Goal: Transaction & Acquisition: Purchase product/service

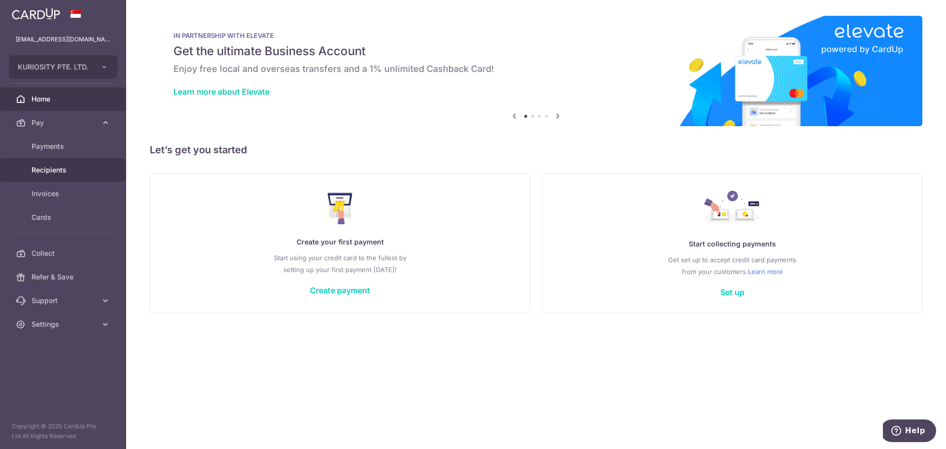
click at [55, 171] on span "Recipients" at bounding box center [64, 170] width 65 height 10
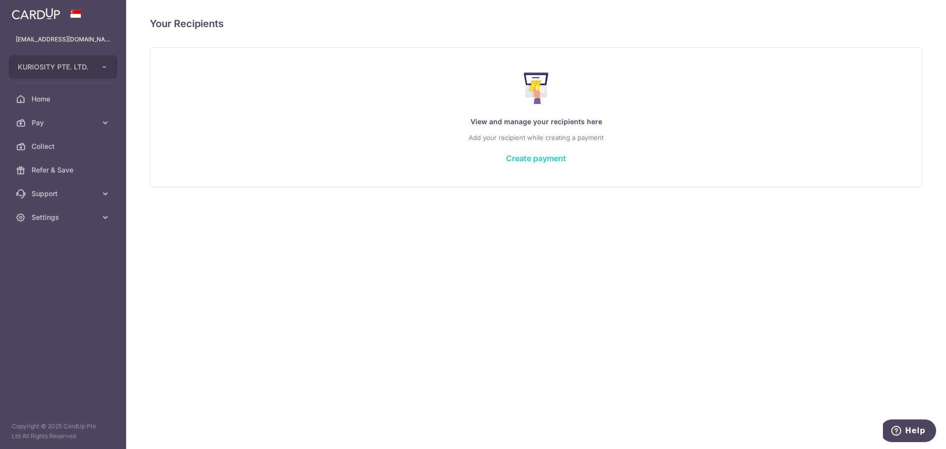
click at [560, 159] on link "Create payment" at bounding box center [536, 158] width 60 height 10
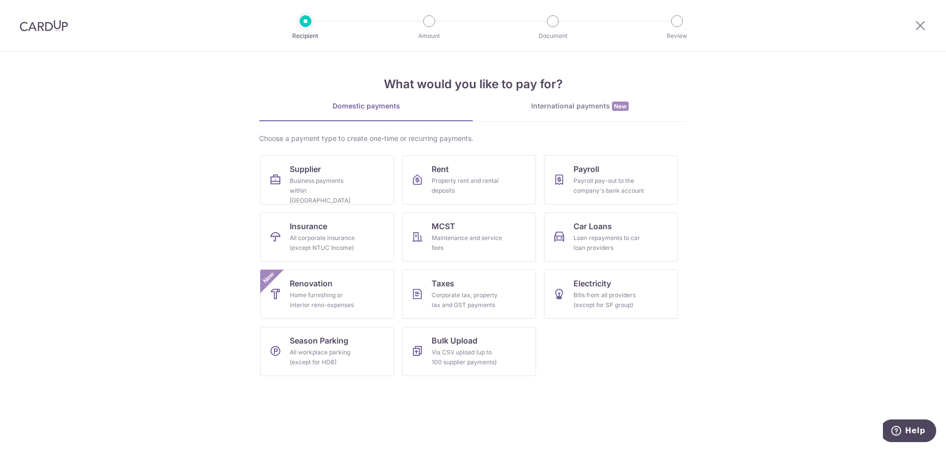
click at [551, 109] on div "International payments New" at bounding box center [580, 106] width 214 height 10
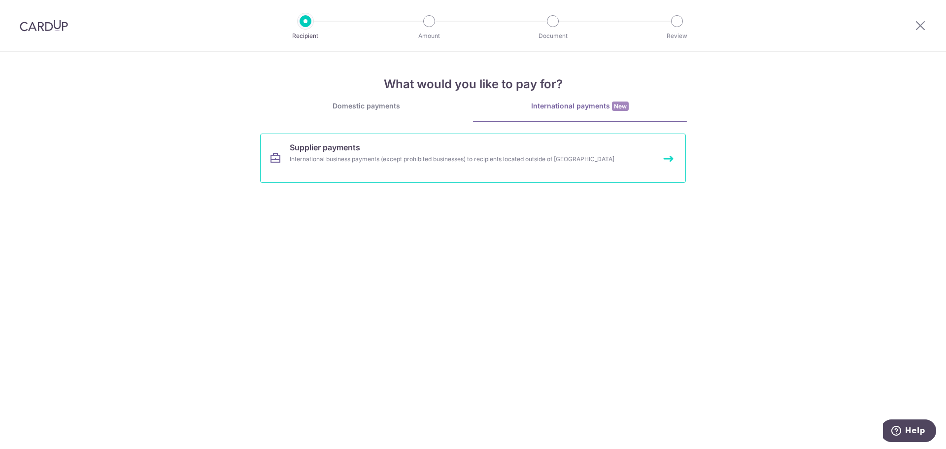
click at [413, 174] on link "Supplier payments International business payments (except prohibited businesses…" at bounding box center [473, 158] width 426 height 49
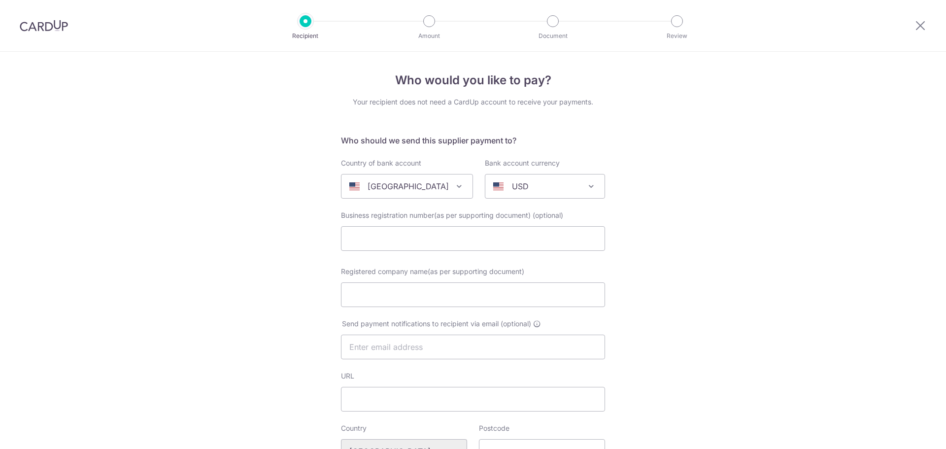
select select
click at [431, 185] on div "United States" at bounding box center [399, 186] width 100 height 12
type input "hong"
select select "95"
select select "Hong Kong"
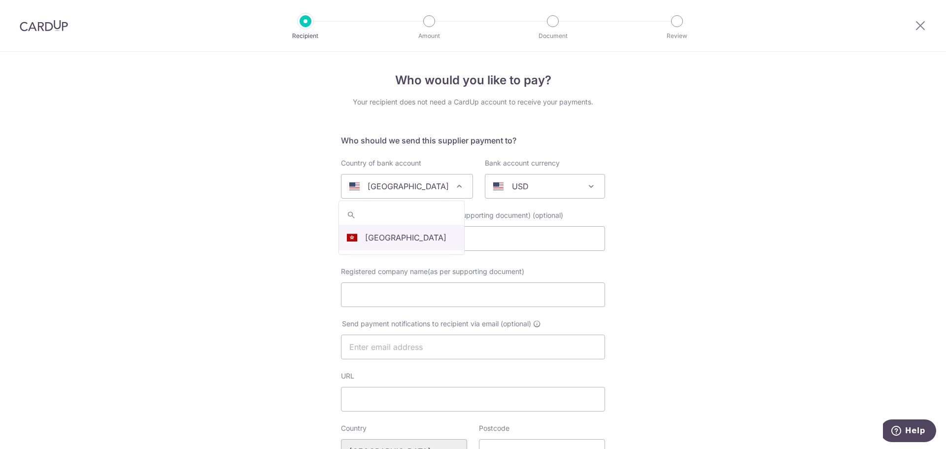
select select
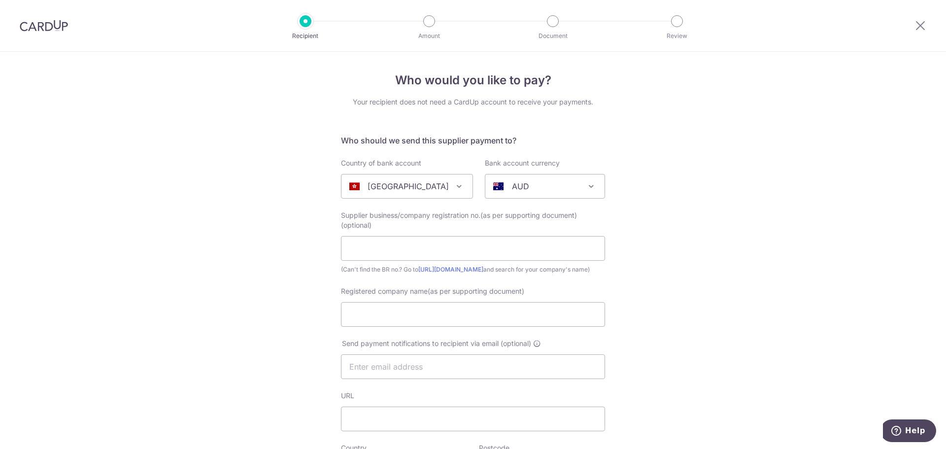
click at [513, 194] on span "AUD" at bounding box center [544, 186] width 119 height 24
type input "usd"
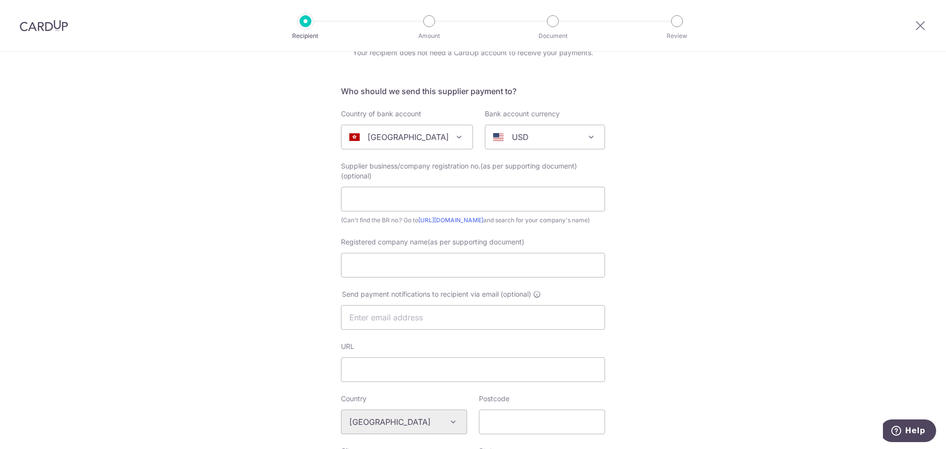
click at [317, 220] on div "Who would you like to pay? Your recipient does not need a CardUp account to rec…" at bounding box center [473, 430] width 946 height 856
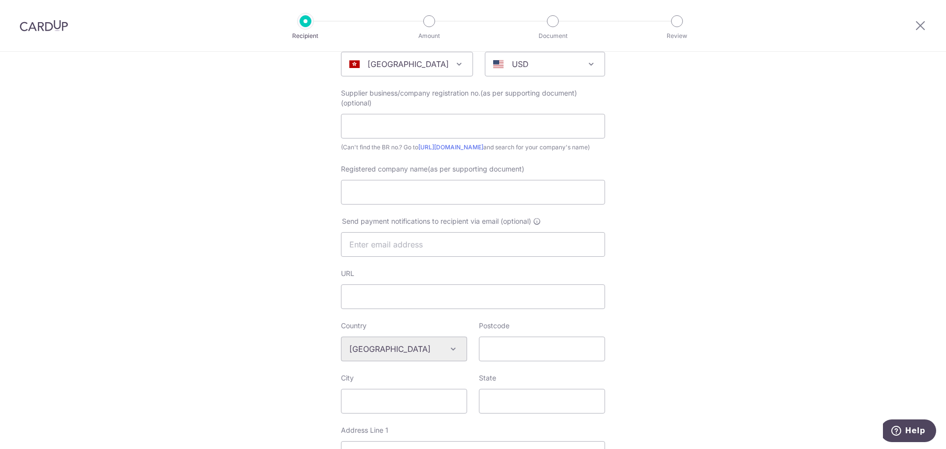
scroll to position [130, 0]
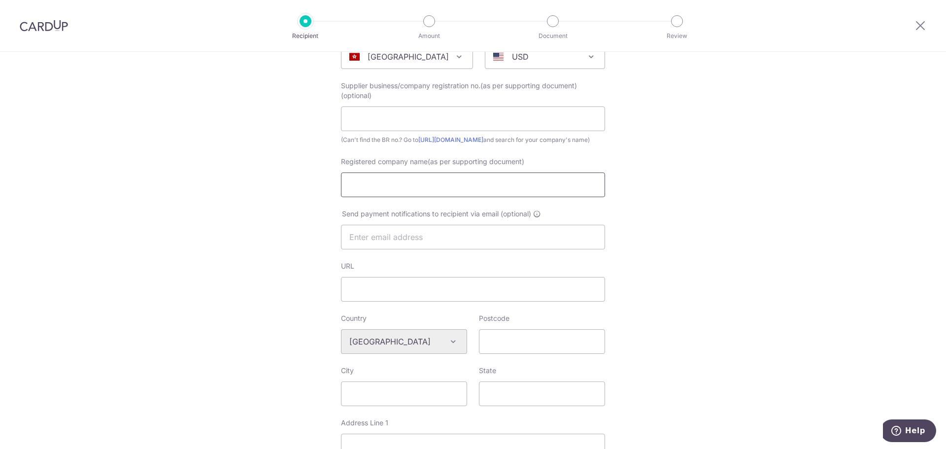
click at [437, 192] on input "Registered company name(as per supporting document)" at bounding box center [473, 184] width 264 height 25
click at [276, 213] on div "Who would you like to pay? Your recipient does not need a CardUp account to rec…" at bounding box center [473, 350] width 946 height 856
click at [391, 196] on input "Registered company name(as per supporting document)" at bounding box center [473, 184] width 264 height 25
paste input "Smarthon Limited"
type input "Smarthon Limited"
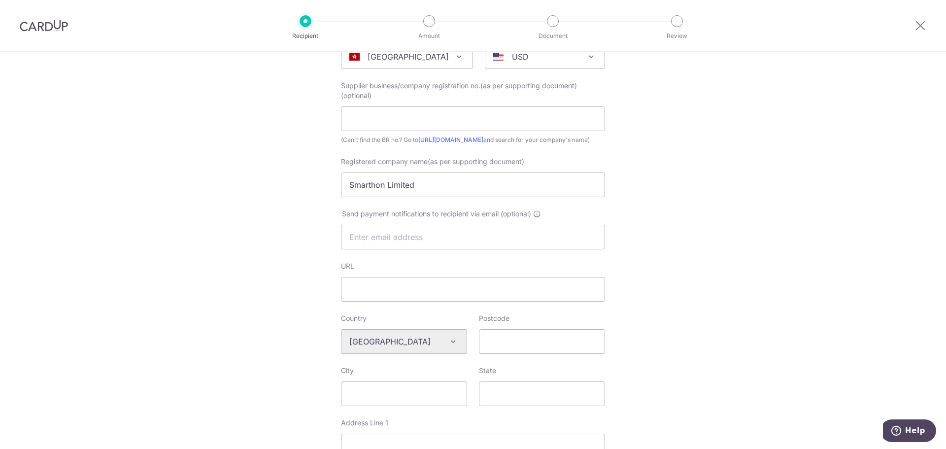
click at [304, 207] on div "Who would you like to pay? Your recipient does not need a CardUp account to rec…" at bounding box center [473, 350] width 946 height 856
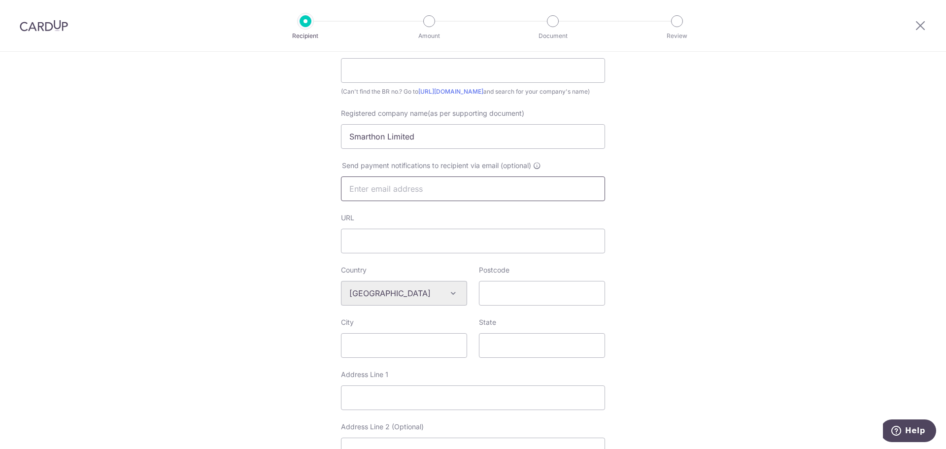
scroll to position [179, 0]
click at [422, 200] on input "text" at bounding box center [473, 187] width 264 height 25
paste input "winda.wong@smarthon.cc"
click at [309, 213] on div "Who would you like to pay? Your recipient does not need a CardUp account to rec…" at bounding box center [473, 301] width 946 height 856
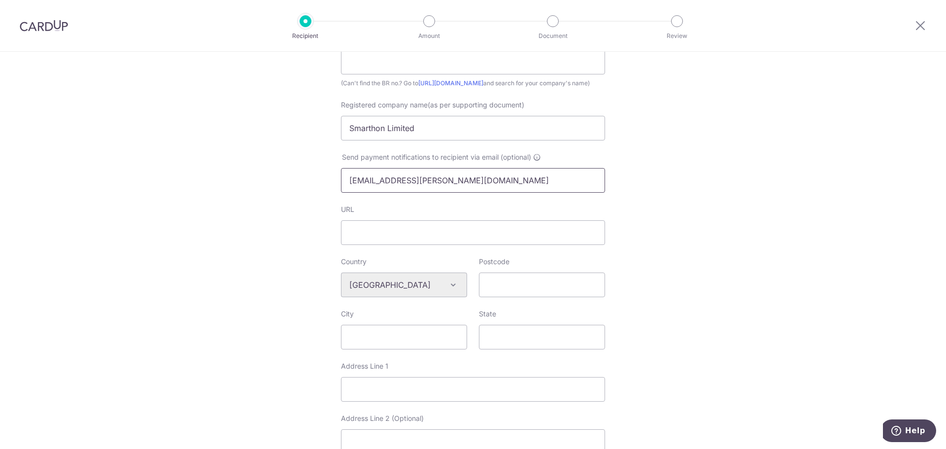
scroll to position [187, 0]
click at [467, 183] on input "winda.wong@smarthon.cc" at bounding box center [473, 180] width 264 height 25
click at [709, 213] on div "Who would you like to pay? Your recipient does not need a CardUp account to rec…" at bounding box center [473, 293] width 946 height 856
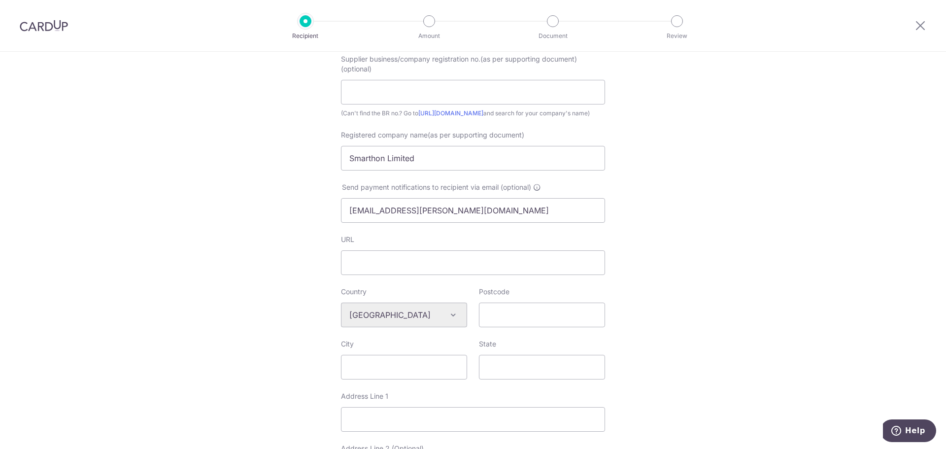
scroll to position [141, 0]
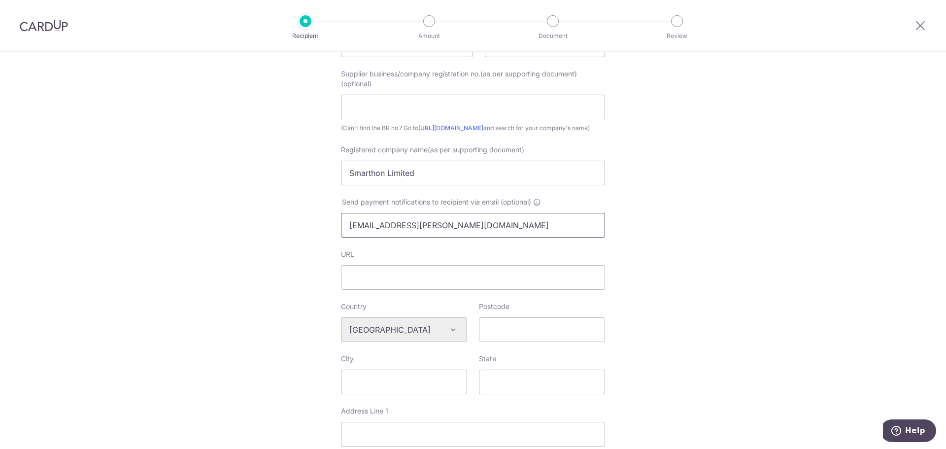
click at [484, 238] on input "winda.wong@smarthon.cc" at bounding box center [473, 225] width 264 height 25
type input "[EMAIL_ADDRESS][DOMAIN_NAME]"
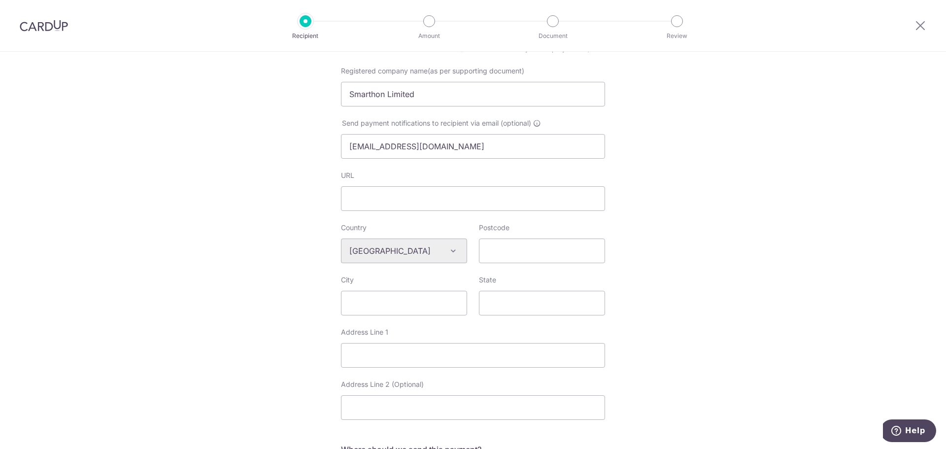
click at [172, 195] on div "Who would you like to pay? Your recipient does not need a CardUp account to rec…" at bounding box center [473, 259] width 946 height 856
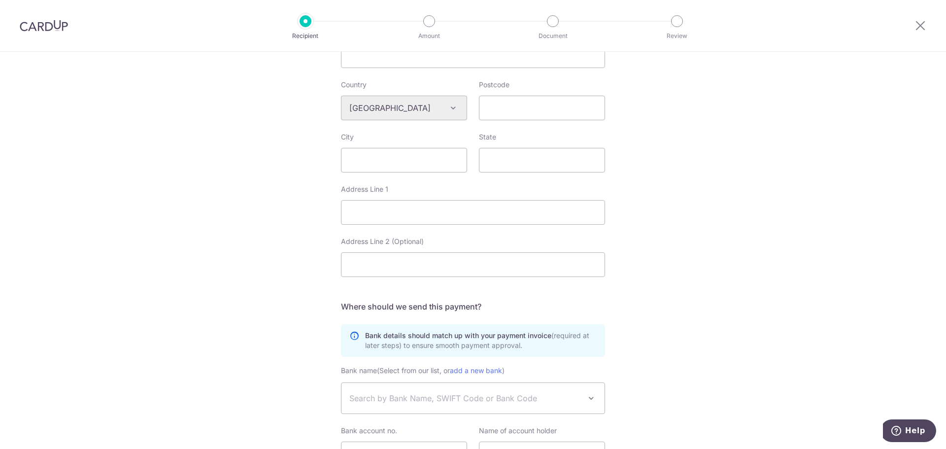
scroll to position [360, 0]
click at [447, 122] on div "Algeria Andorra Angola Anguilla Argentina Armenia Aruba Australia Austria Azerb…" at bounding box center [404, 111] width 126 height 25
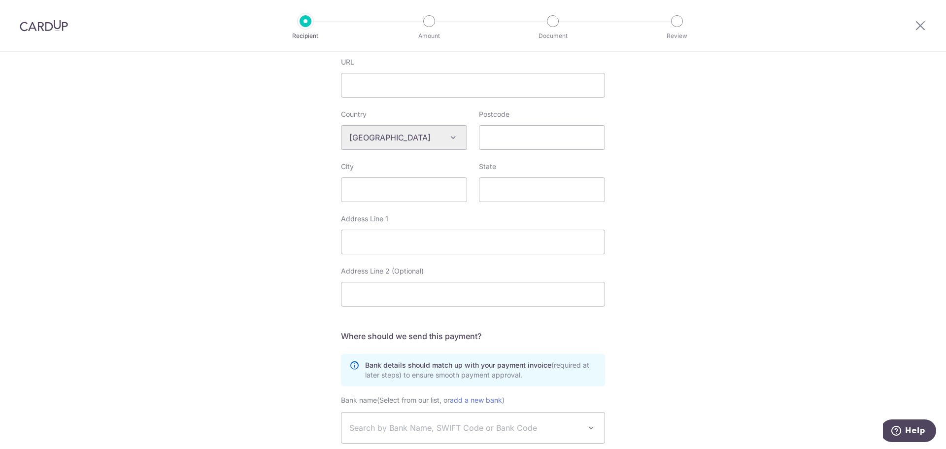
scroll to position [333, 0]
click at [507, 141] on input "Postcode" at bounding box center [542, 138] width 126 height 25
click at [441, 203] on input "City" at bounding box center [404, 190] width 126 height 25
click at [498, 199] on input "State" at bounding box center [542, 190] width 126 height 25
click at [418, 255] on input "Address Line 1" at bounding box center [473, 243] width 264 height 25
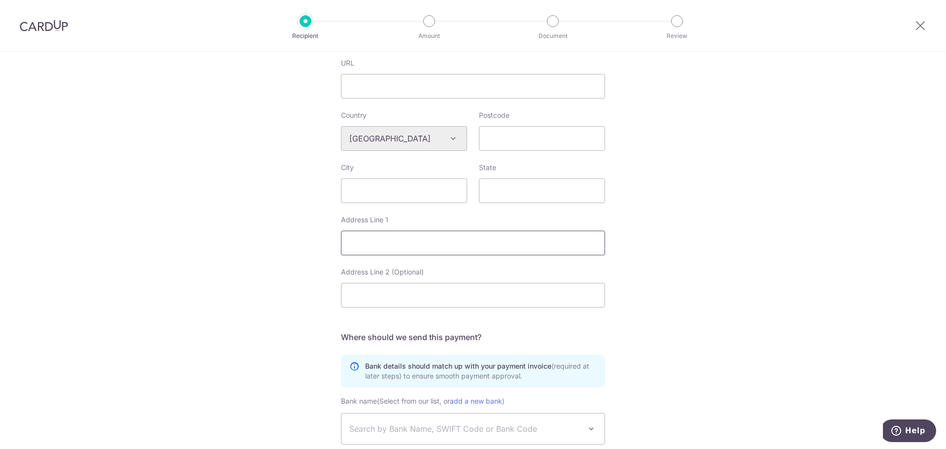
paste input "Unit 01-03 & 05-06, 25/F, CDW Building, 388 Castle Peak Road, Tsuen Wan"
type input "Unit 01-03 & 05-06, 25/F, CDW Building, 388 Castle Peak Road, Tsuen Wan"
click at [290, 301] on div "Who would you like to pay? Your recipient does not need a CardUp account to rec…" at bounding box center [473, 147] width 946 height 856
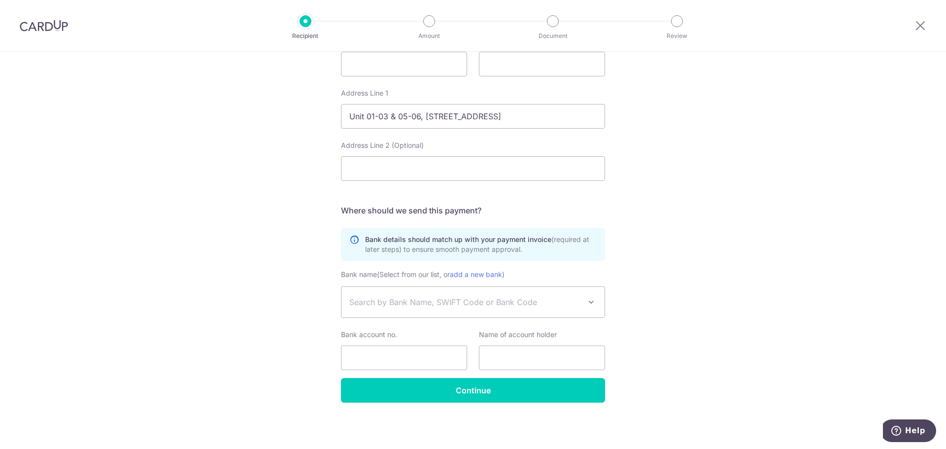
scroll to position [469, 0]
click at [418, 294] on span "Search by Bank Name, SWIFT Code or Bank Code" at bounding box center [473, 302] width 263 height 31
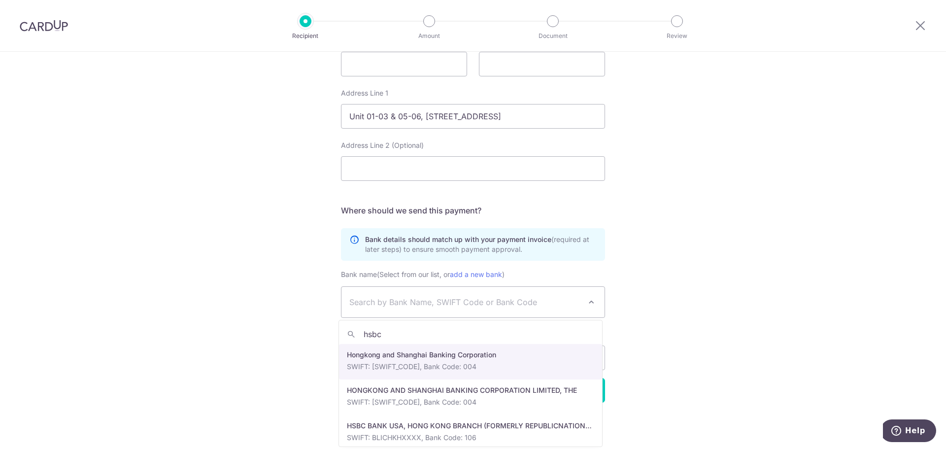
type input "hsbc"
select select "31"
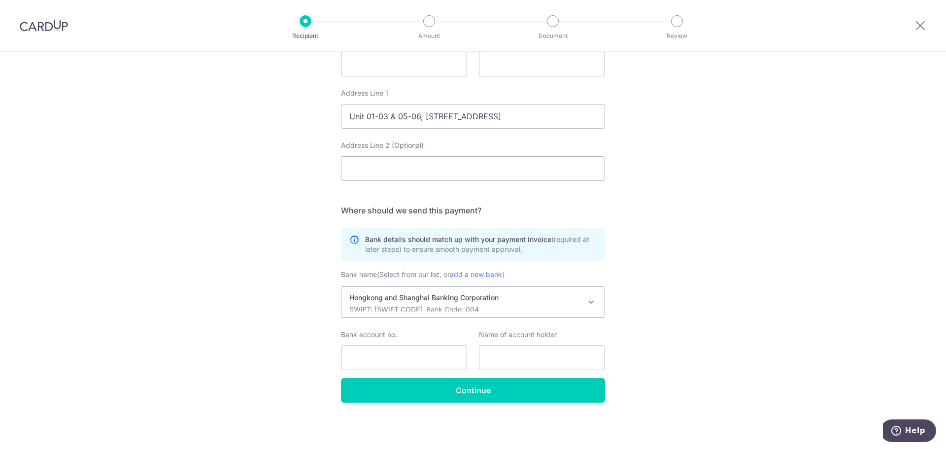
click at [288, 310] on div "Who would you like to pay? Your recipient does not need a CardUp account to rec…" at bounding box center [473, 20] width 946 height 856
click at [408, 347] on input "Bank account no." at bounding box center [404, 357] width 126 height 25
paste input "456-826601-838"
type input "456826601838"
paste input "Smarthon Limited"
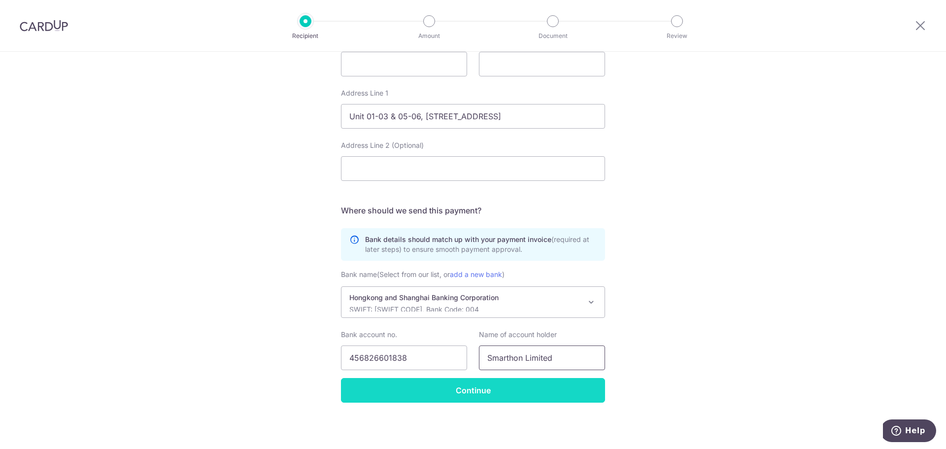
type input "Smarthon Limited"
click at [554, 390] on input "Continue" at bounding box center [473, 390] width 264 height 25
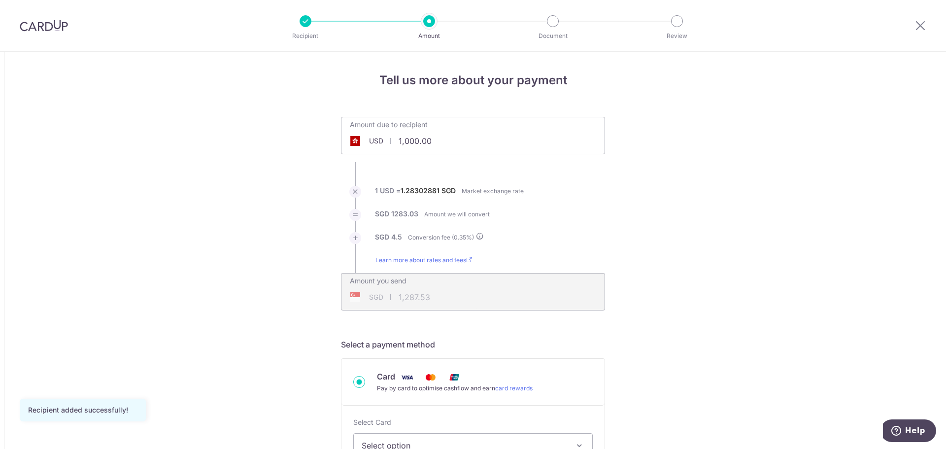
drag, startPoint x: 449, startPoint y: 140, endPoint x: 385, endPoint y: 136, distance: 64.2
click at [386, 136] on div "USD 1,000.00 1000" at bounding box center [418, 141] width 152 height 23
click at [539, 140] on div "Amount due to recipient USD 1,000.00 1000" at bounding box center [473, 128] width 263 height 23
click at [414, 147] on input "1,000.00" at bounding box center [418, 141] width 152 height 23
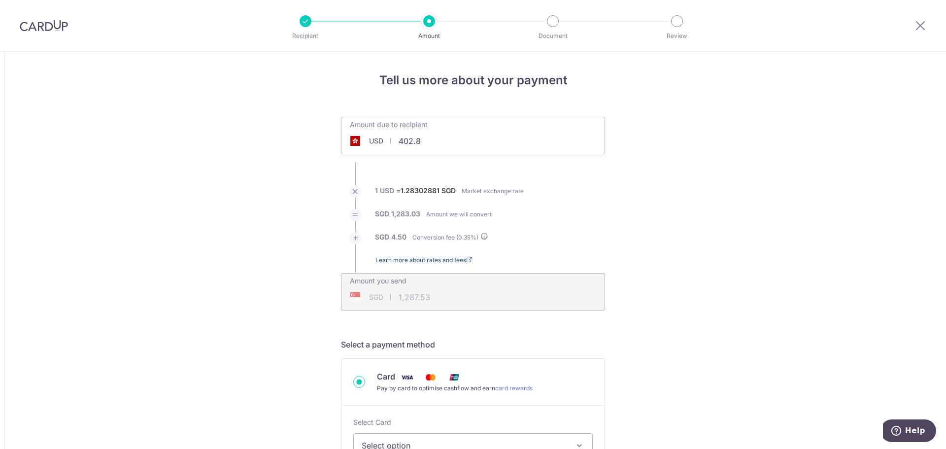
type input "402.80"
type input "518.62"
click at [596, 219] on li "SGD 516.80 Amount we will convert" at bounding box center [473, 220] width 264 height 23
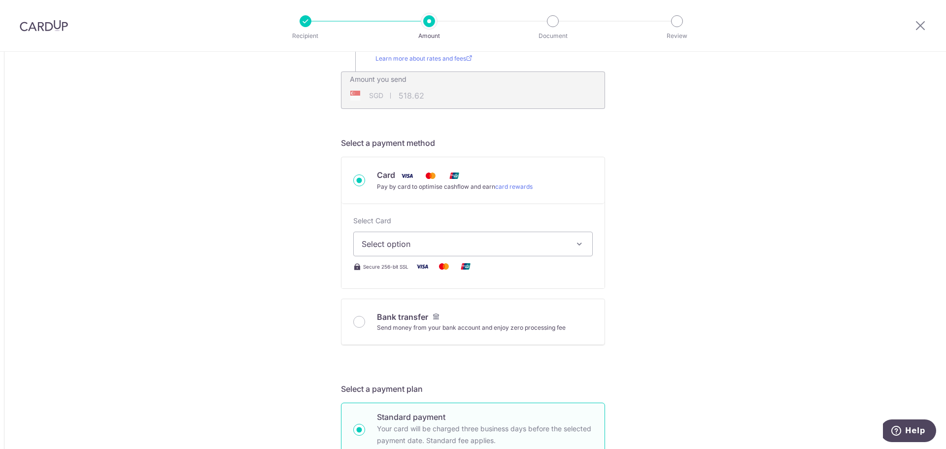
scroll to position [204, 0]
click at [399, 320] on div "Bank transfer" at bounding box center [471, 315] width 189 height 12
click at [365, 320] on input "Bank transfer Send money from your bank account and enjoy zero processing fee" at bounding box center [359, 320] width 12 height 12
radio input "true"
type input "402.80"
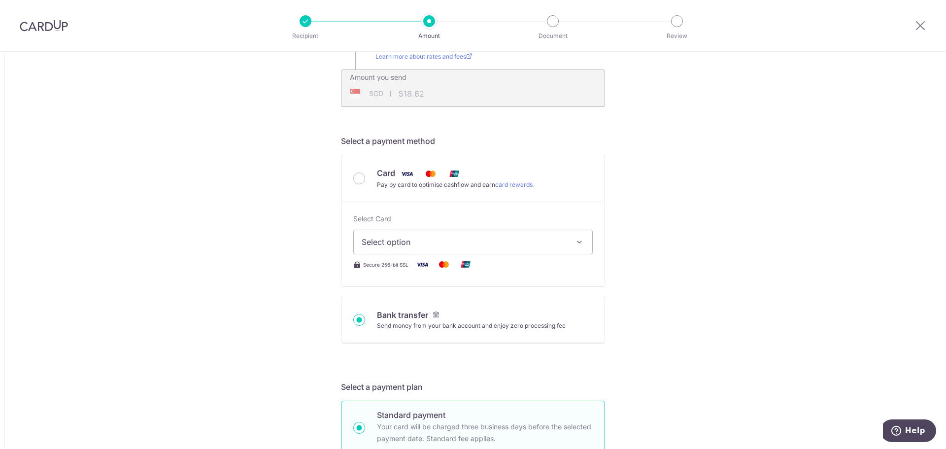
type input "517.78"
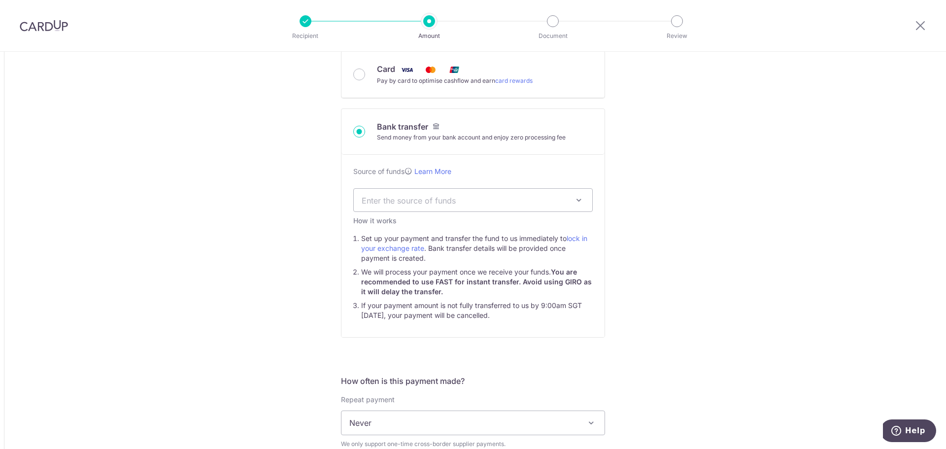
scroll to position [307, 0]
click at [415, 194] on span "Enter the source of funds" at bounding box center [473, 201] width 239 height 23
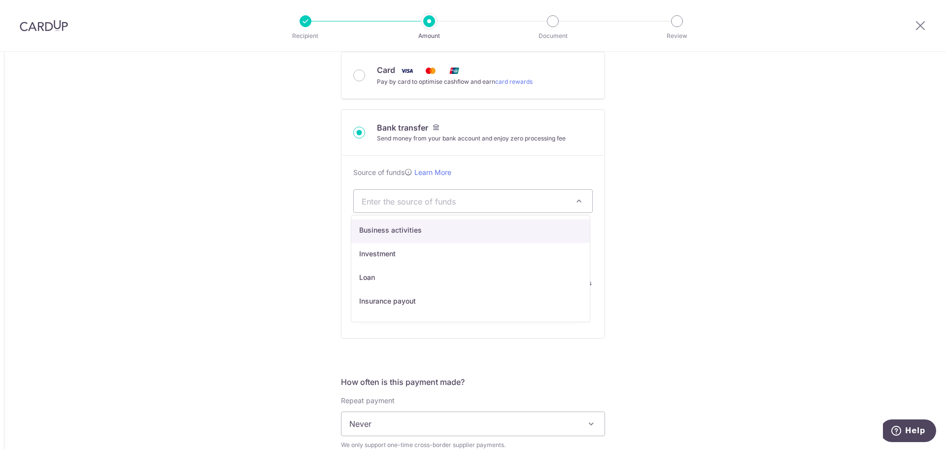
select select "1"
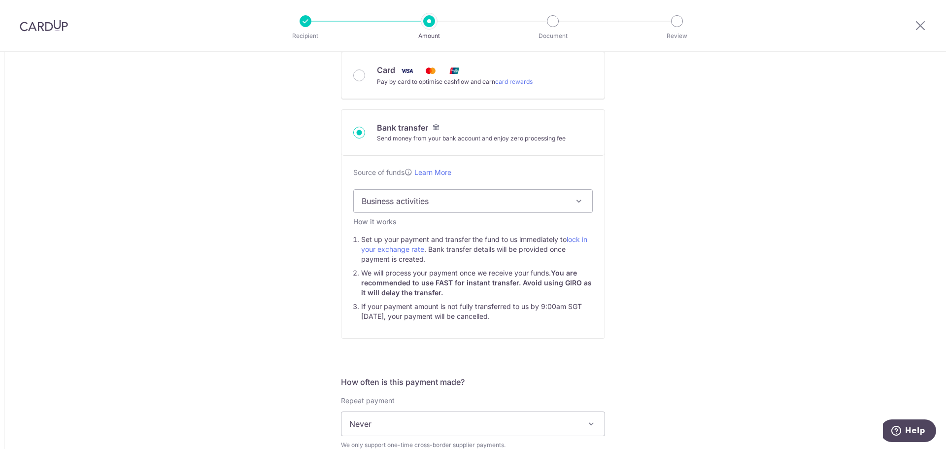
click at [335, 232] on div "Tell us more about your payment Amount due to recipient USD 402.80 402.8 1 USD …" at bounding box center [473, 360] width 946 height 1231
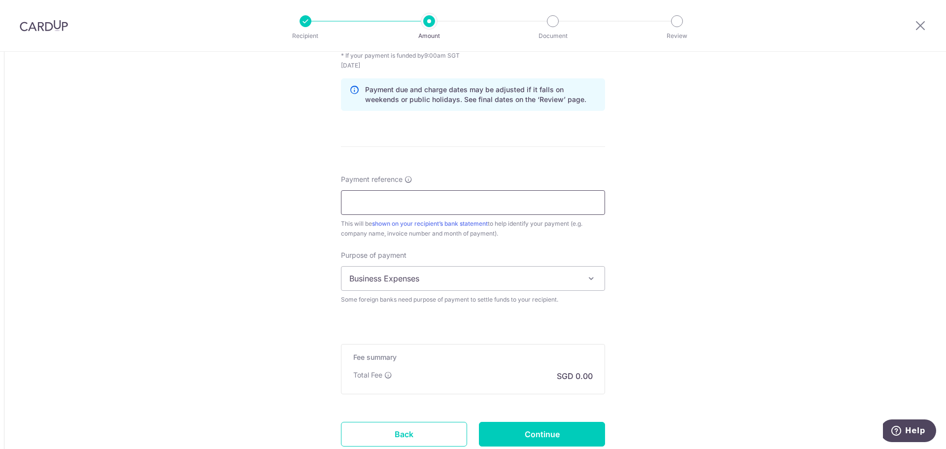
scroll to position [771, 0]
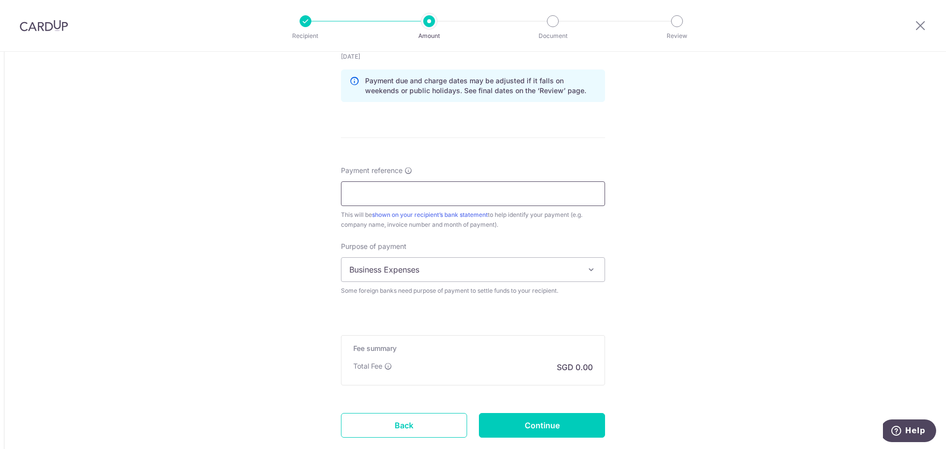
click at [461, 203] on input "Payment reference" at bounding box center [473, 193] width 264 height 25
paste input "25011766"
type input "25011766"
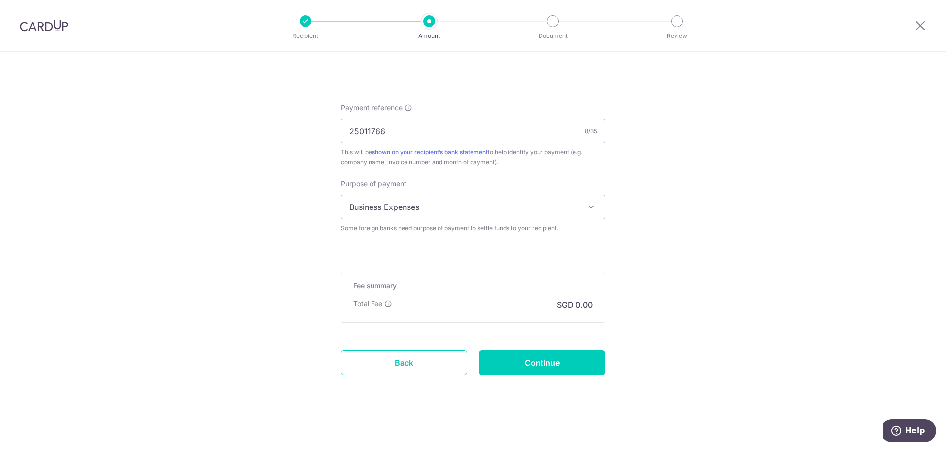
click at [389, 206] on span "Business Expenses" at bounding box center [473, 207] width 263 height 24
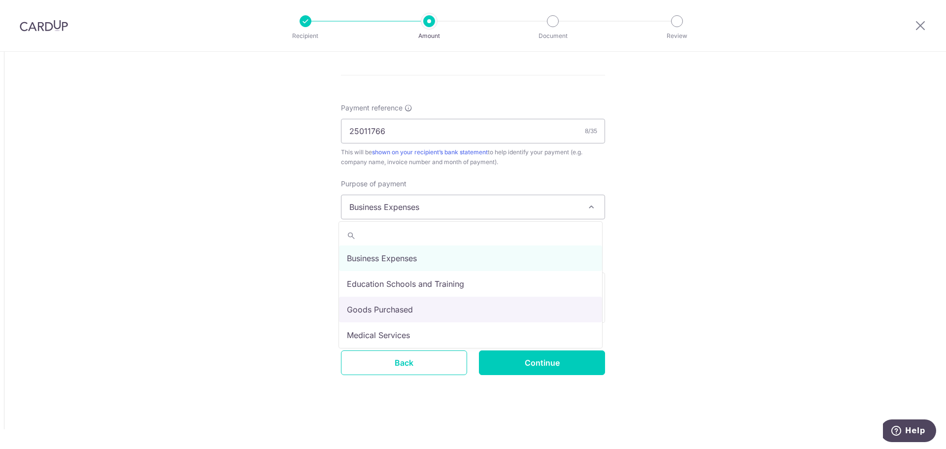
select select "Goods Purchased"
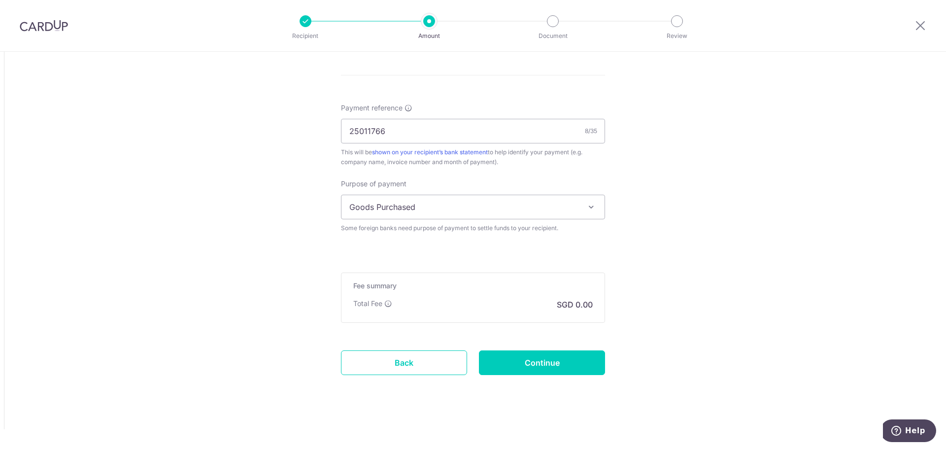
click at [555, 360] on input "Continue" at bounding box center [542, 362] width 126 height 25
type input "Create Schedule"
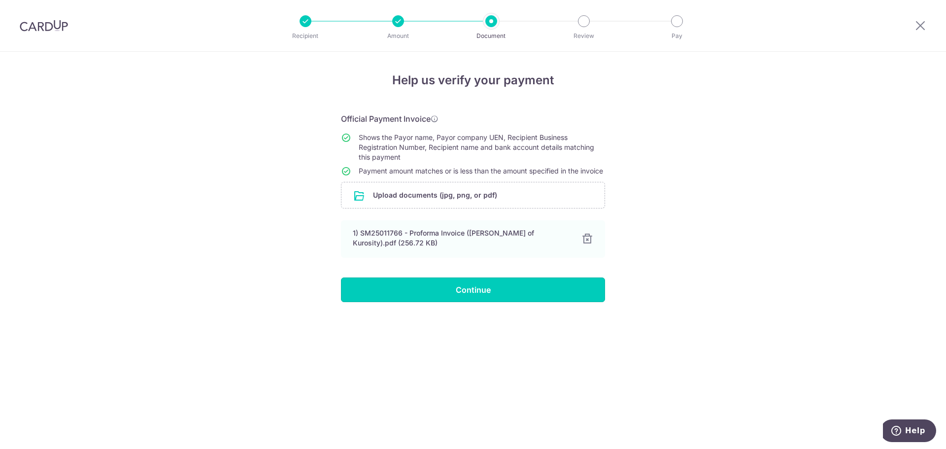
click at [495, 302] on input "Continue" at bounding box center [473, 289] width 264 height 25
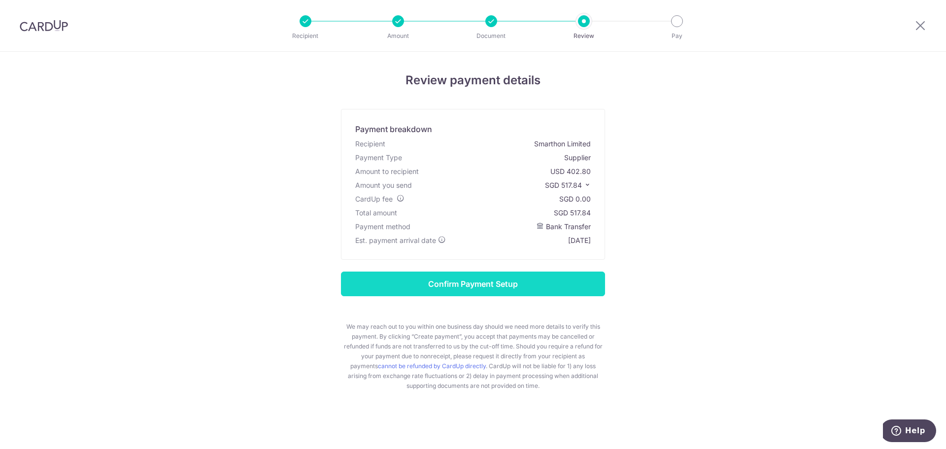
click at [492, 279] on input "Confirm Payment Setup" at bounding box center [473, 284] width 264 height 25
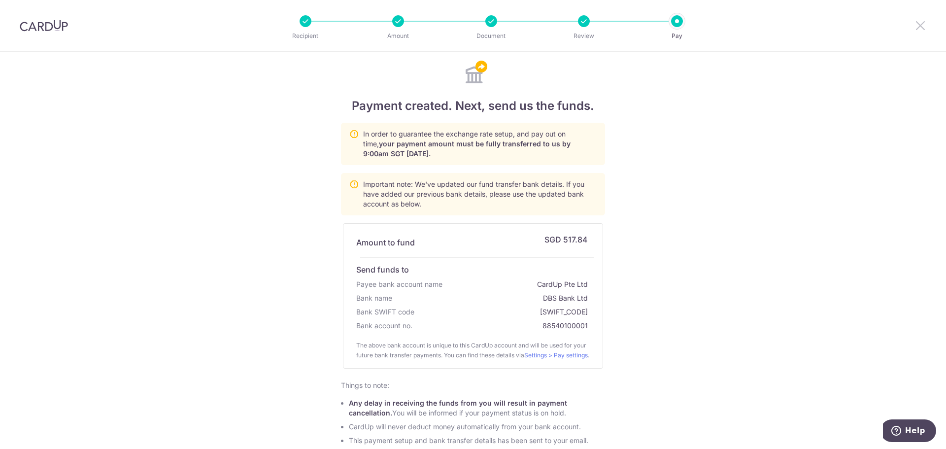
click at [919, 23] on icon at bounding box center [921, 25] width 12 height 12
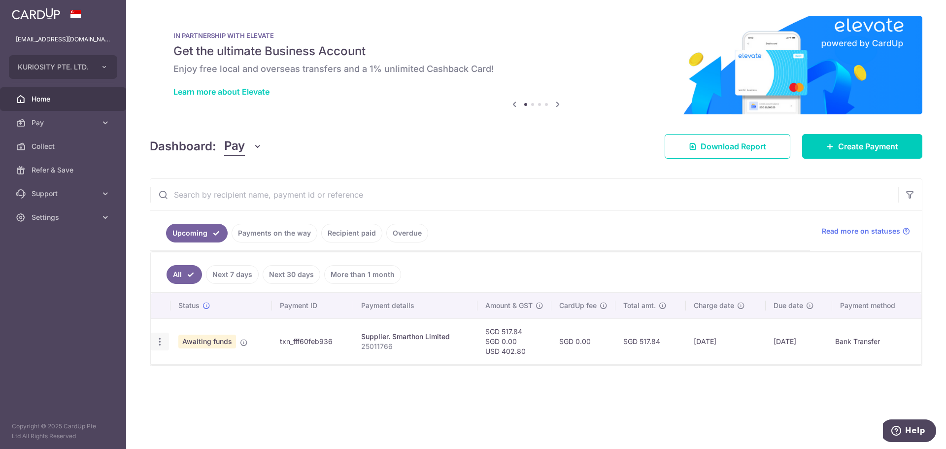
click at [158, 348] on div "How to fund" at bounding box center [160, 342] width 18 height 18
click at [162, 342] on icon "button" at bounding box center [160, 342] width 10 height 10
click at [190, 370] on span "How to fund" at bounding box center [212, 369] width 67 height 12
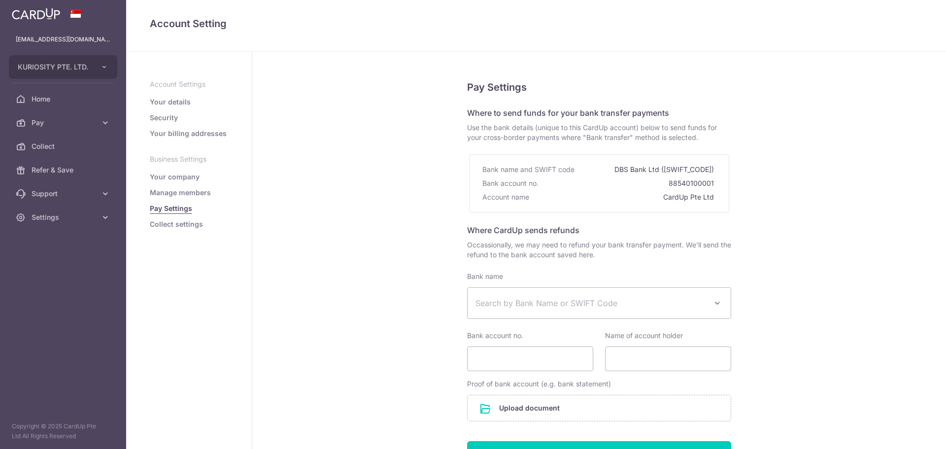
select select
click at [550, 310] on span "Search by Bank Name or SWIFT Code" at bounding box center [599, 303] width 263 height 31
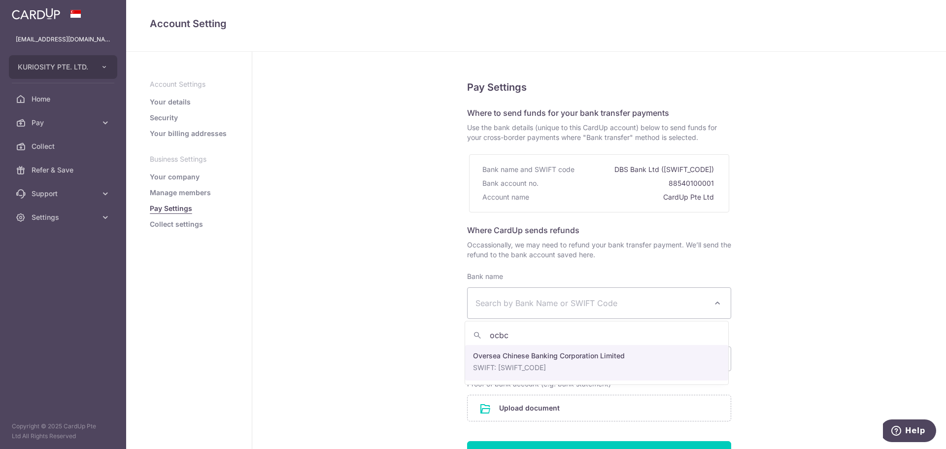
type input "ocbc"
select select "12"
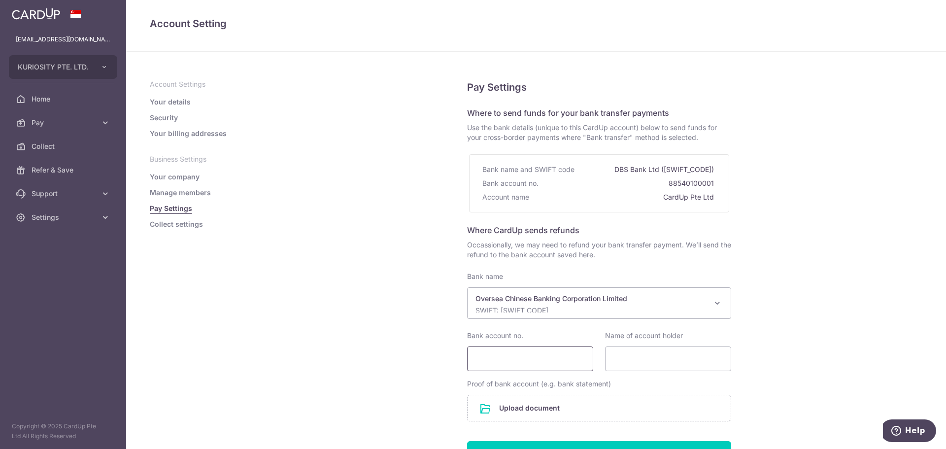
click at [557, 363] on input "Bank account no." at bounding box center [530, 358] width 126 height 25
click at [559, 366] on input "Bank account no." at bounding box center [530, 358] width 126 height 25
paste input "595628090001"
type input "595628090001"
click at [662, 357] on input "Name of account holder" at bounding box center [668, 358] width 126 height 25
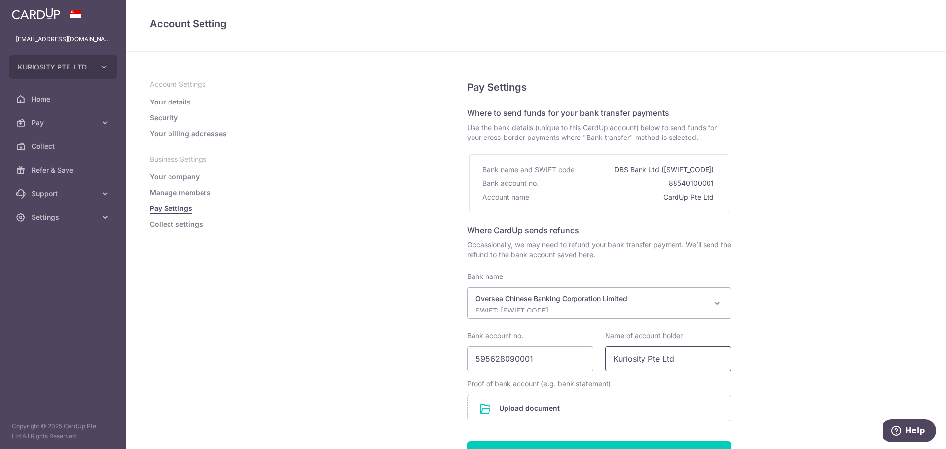
type input "Kuriosity Pte Ltd"
click at [770, 307] on div "Pay Settings Where to send funds for your bank transfer payments Use the bank d…" at bounding box center [599, 296] width 694 height 488
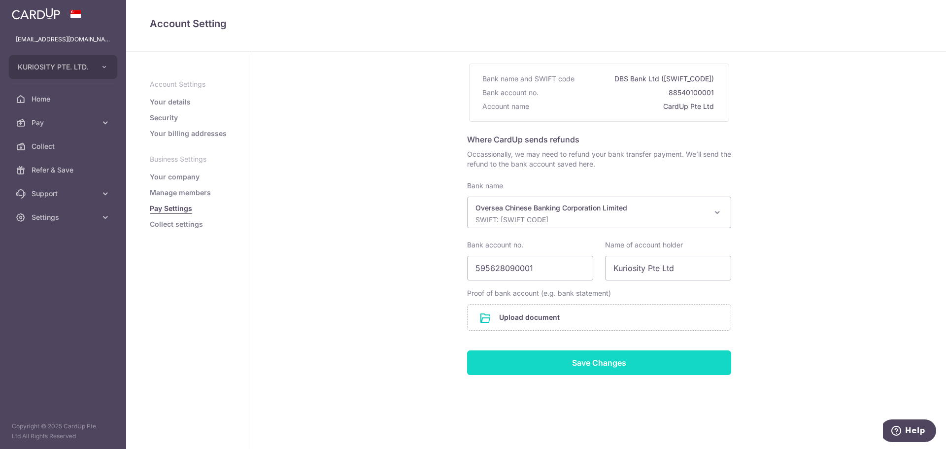
click at [610, 364] on input "Save Changes" at bounding box center [599, 362] width 264 height 25
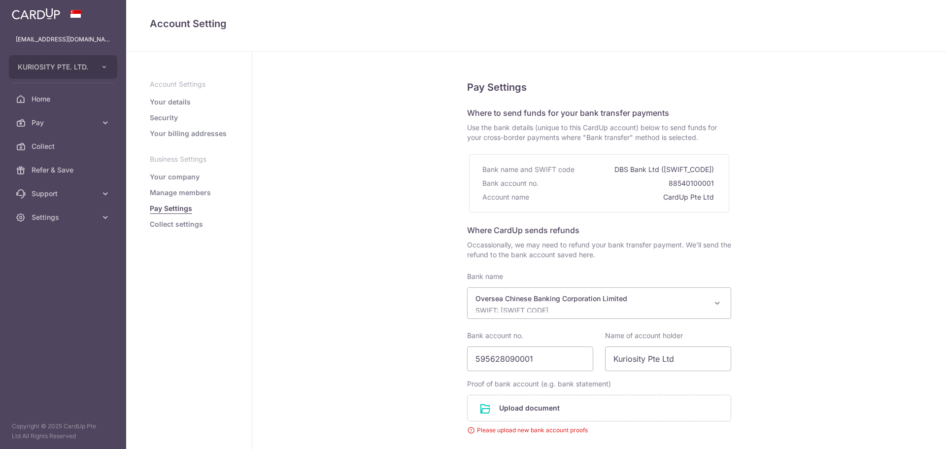
select select "12"
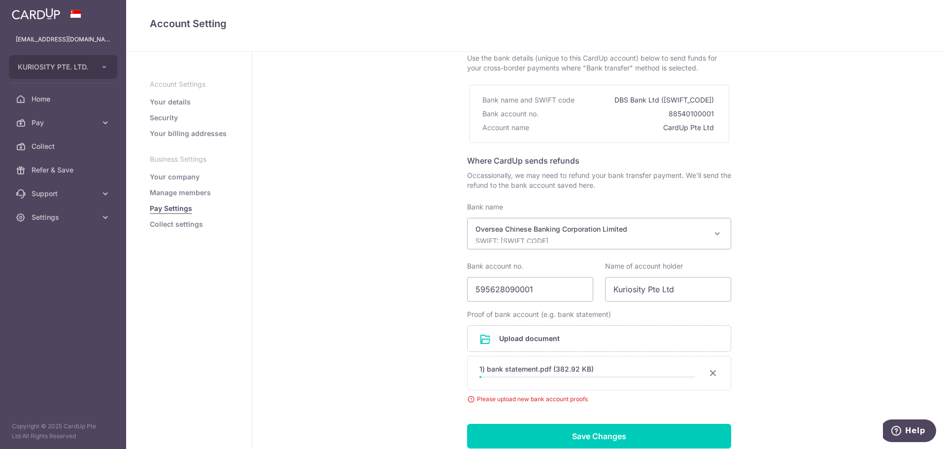
scroll to position [143, 0]
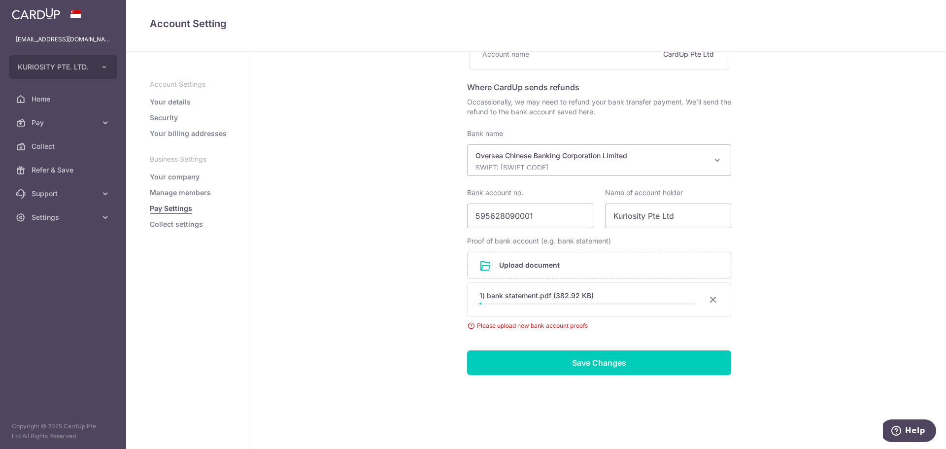
click at [344, 220] on div "Pay Settings Where to send funds for your bank transfer payments Use the bank d…" at bounding box center [599, 179] width 694 height 540
